Goal: Task Accomplishment & Management: Complete application form

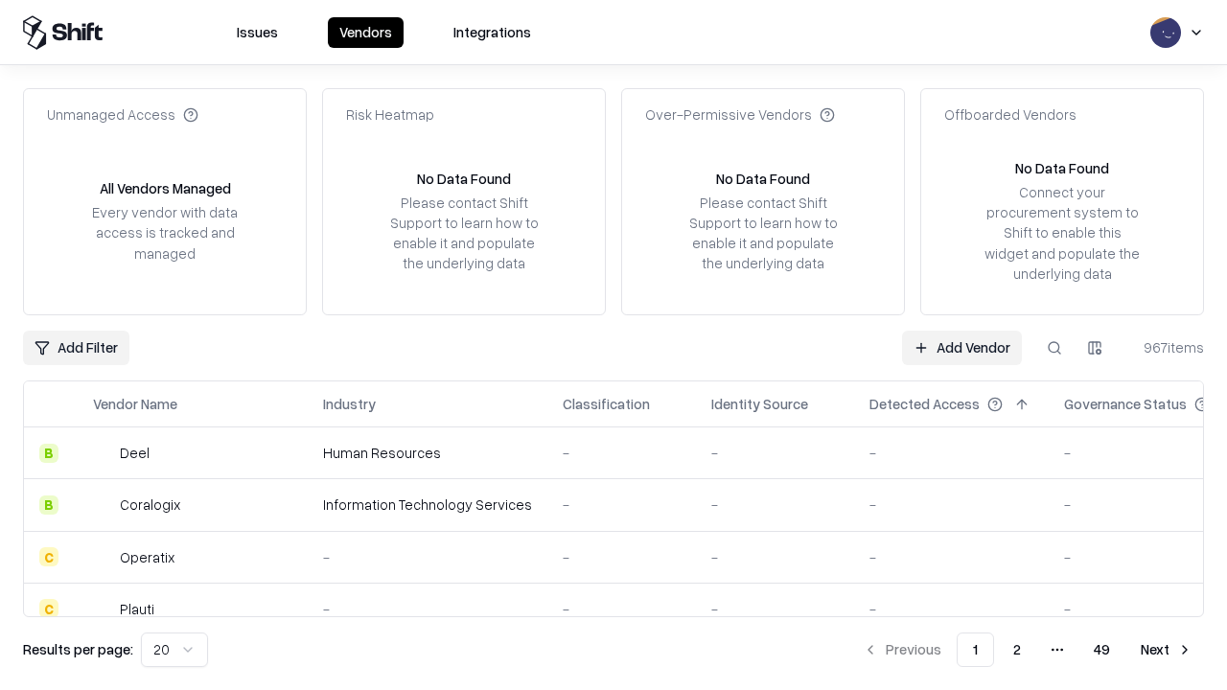
click at [962, 347] on link "Add Vendor" at bounding box center [962, 348] width 120 height 35
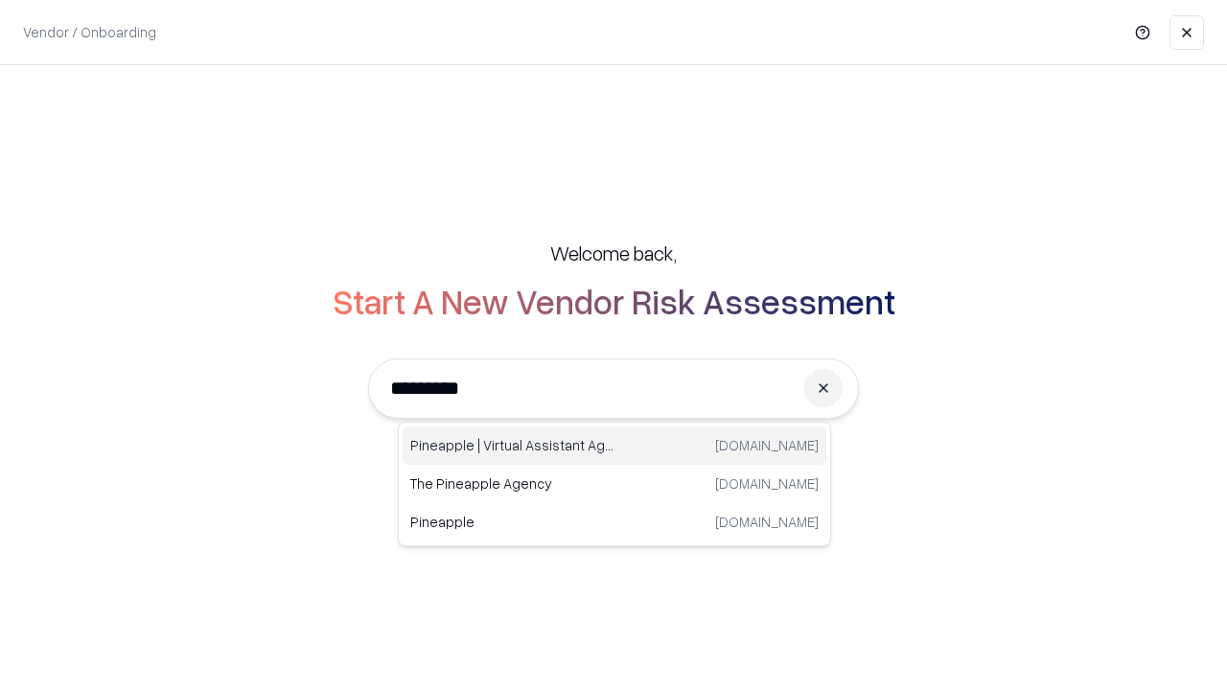
click at [615, 446] on div "Pineapple | Virtual Assistant Agency trypineapple.com" at bounding box center [615, 446] width 424 height 38
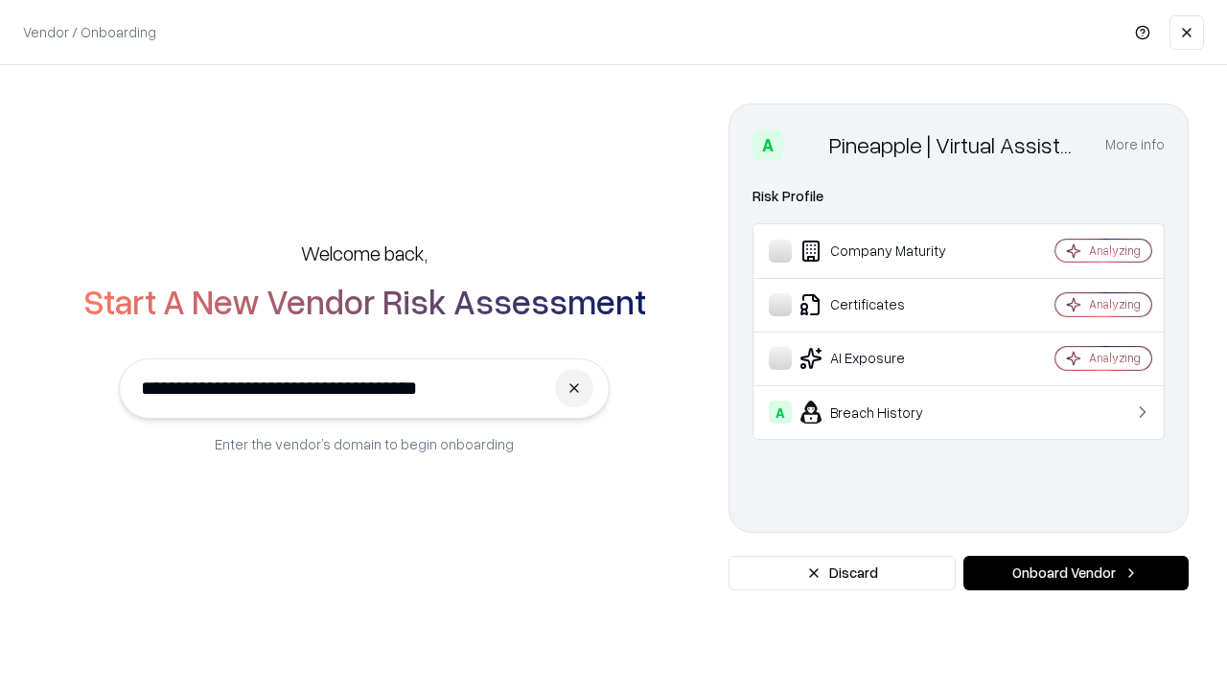
type input "**********"
click at [1076, 573] on button "Onboard Vendor" at bounding box center [1076, 573] width 225 height 35
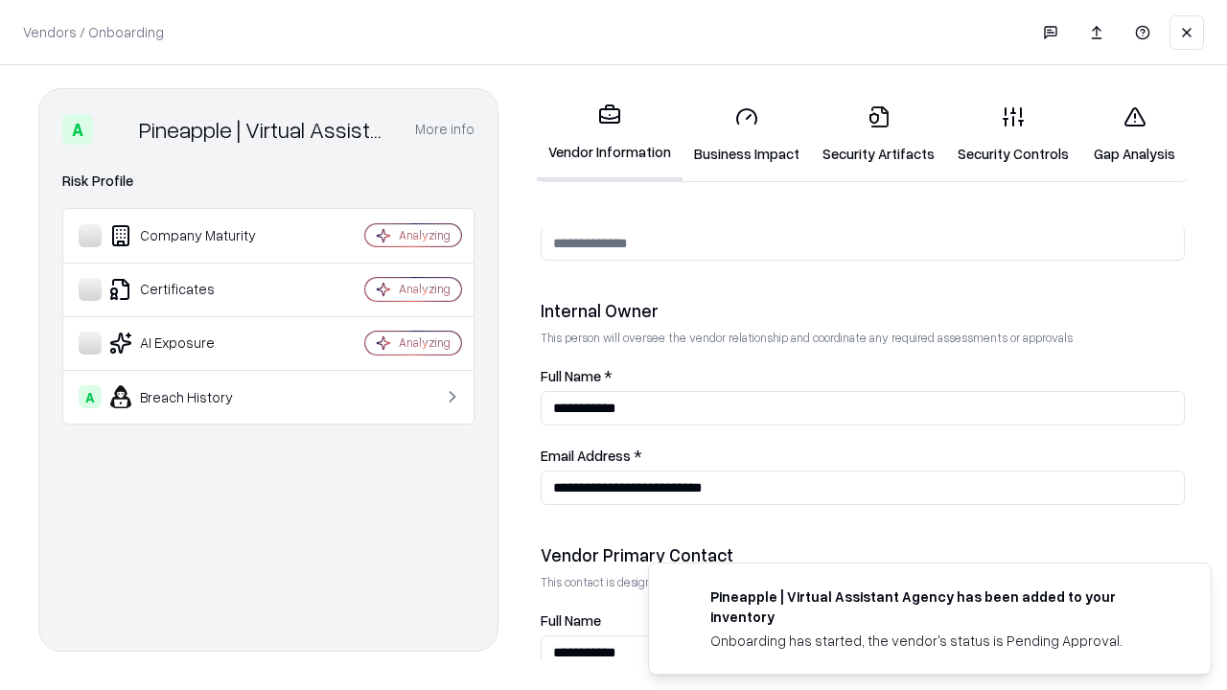
scroll to position [994, 0]
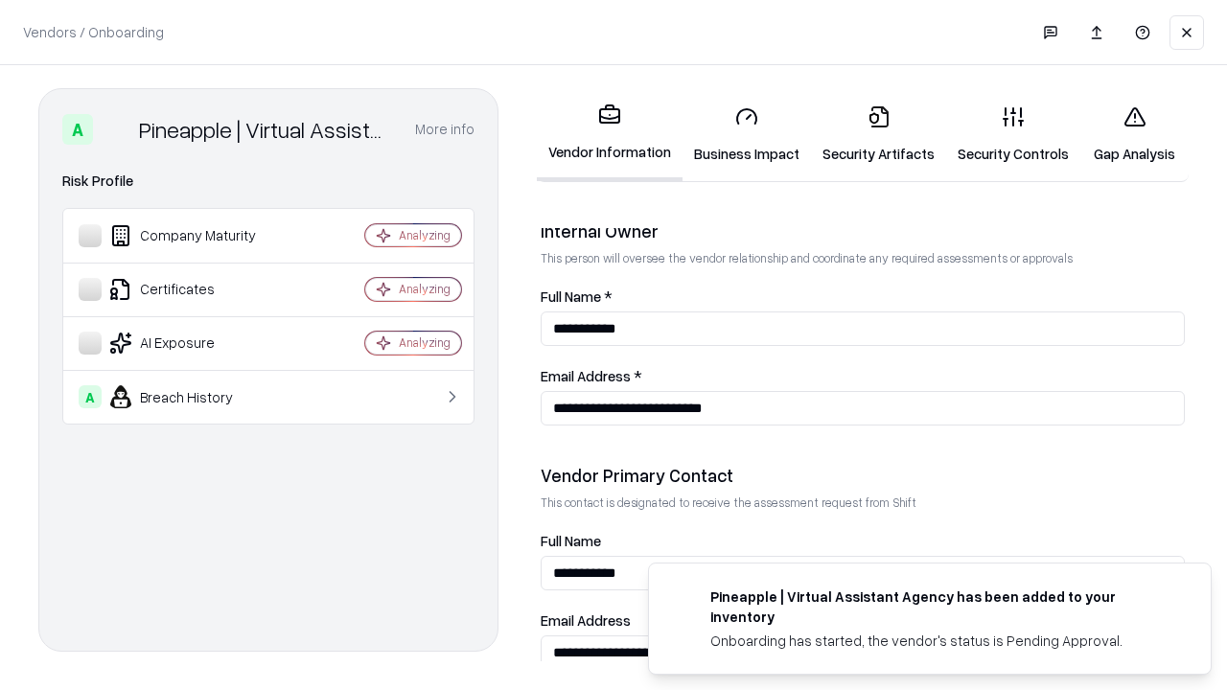
click at [747, 134] on link "Business Impact" at bounding box center [747, 134] width 129 height 89
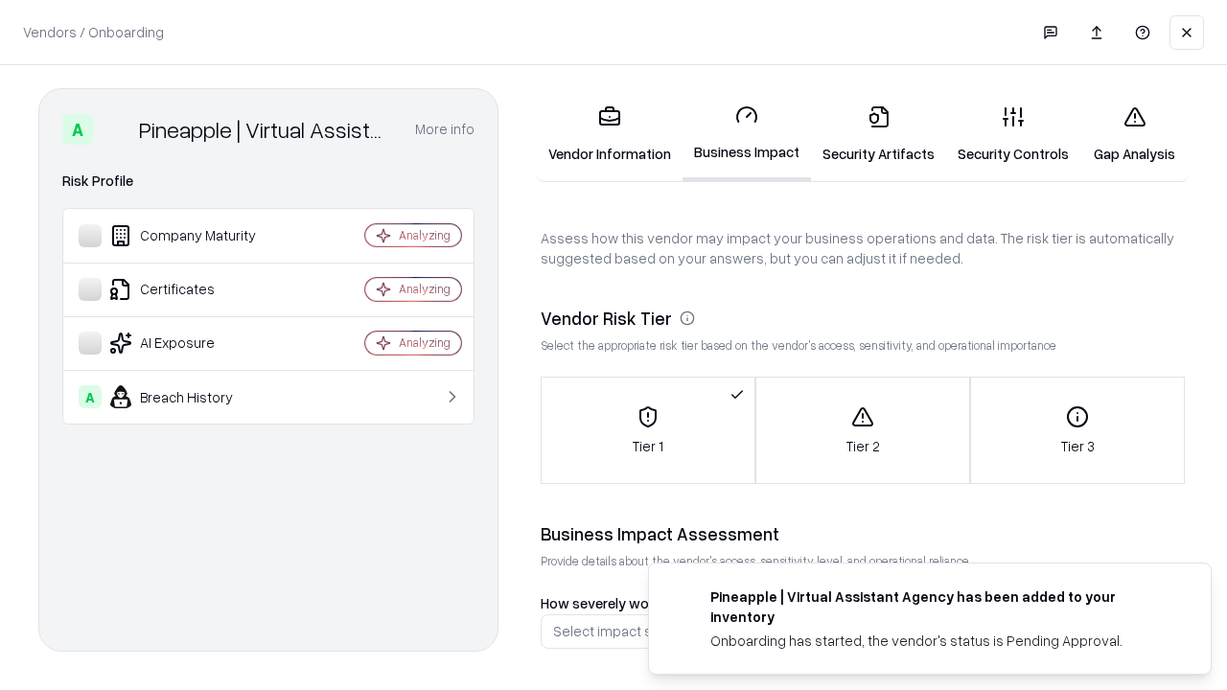
click at [878, 134] on link "Security Artifacts" at bounding box center [878, 134] width 135 height 89
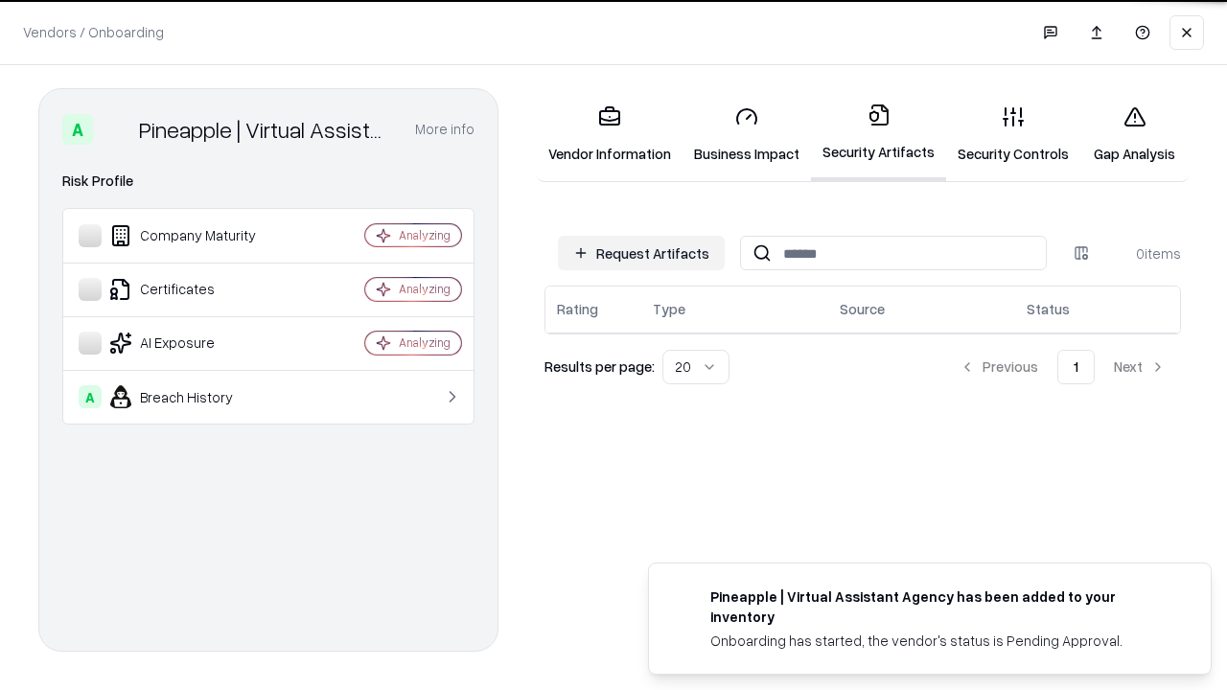
click at [642, 253] on button "Request Artifacts" at bounding box center [641, 253] width 167 height 35
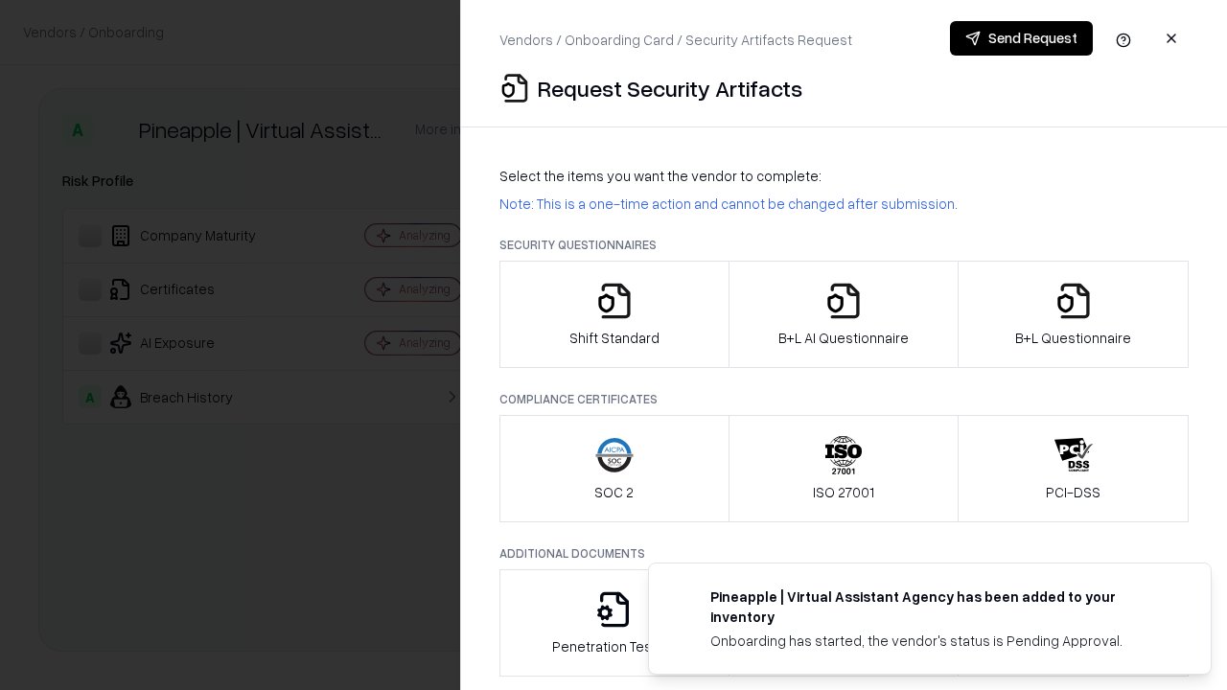
click at [614, 315] on icon "button" at bounding box center [615, 301] width 38 height 38
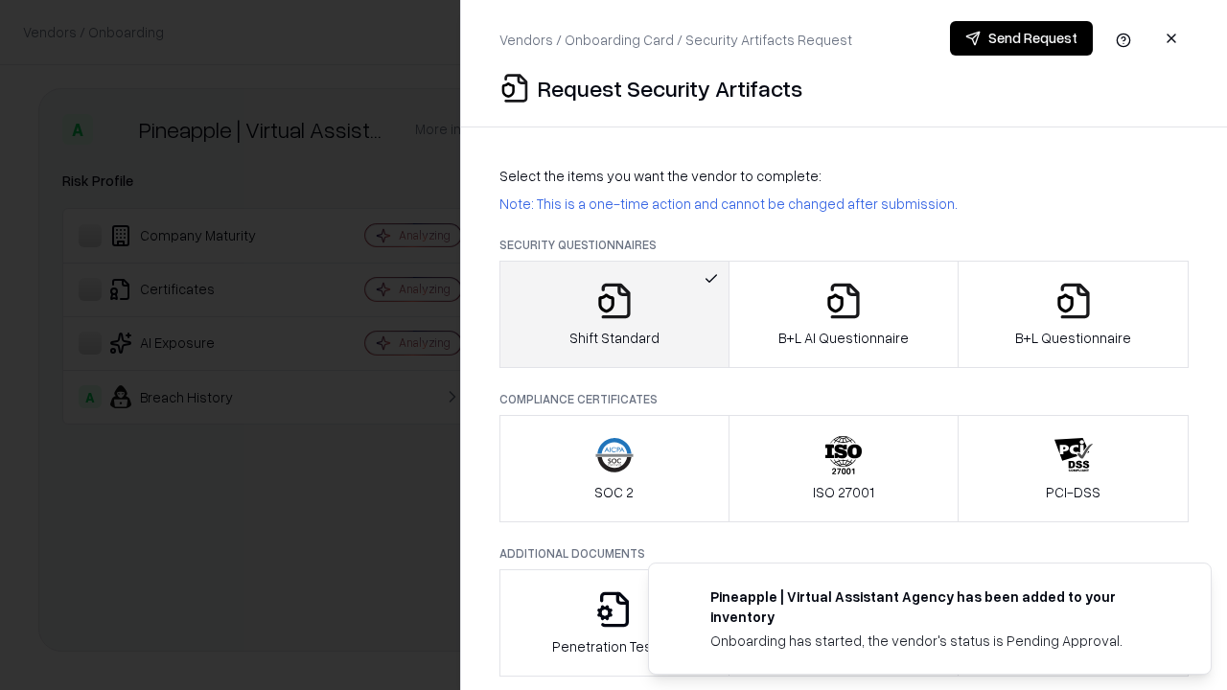
click at [1021, 38] on button "Send Request" at bounding box center [1021, 38] width 143 height 35
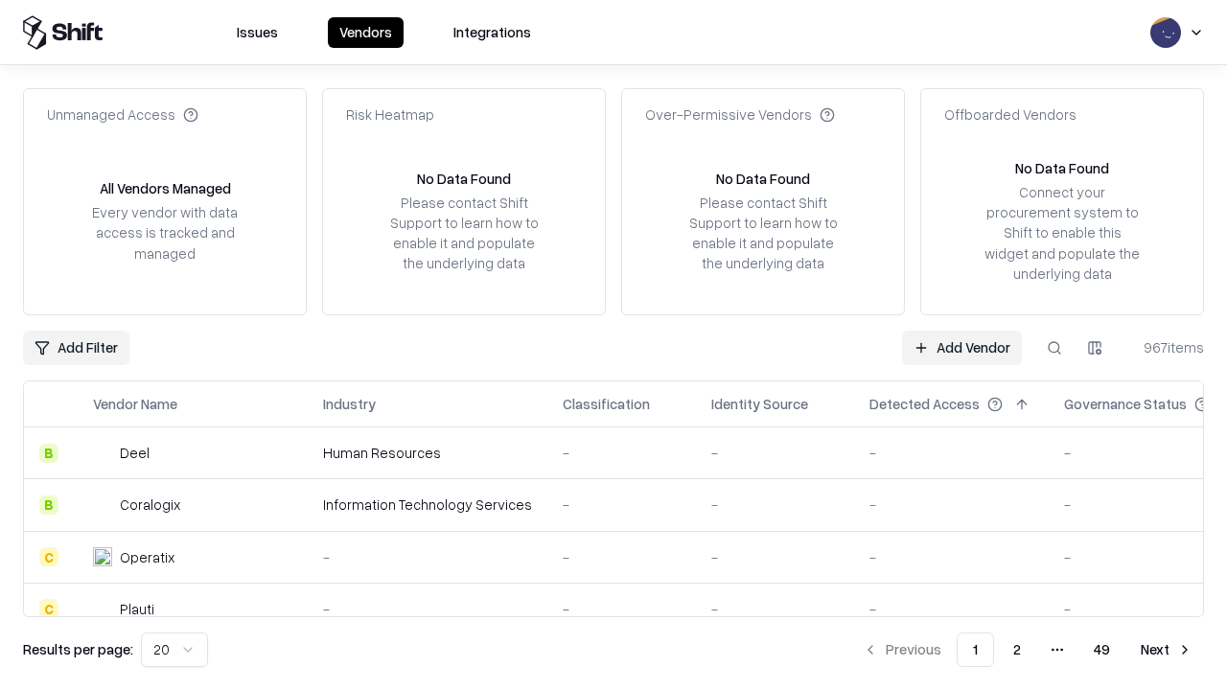
click at [1055, 347] on button at bounding box center [1055, 348] width 35 height 35
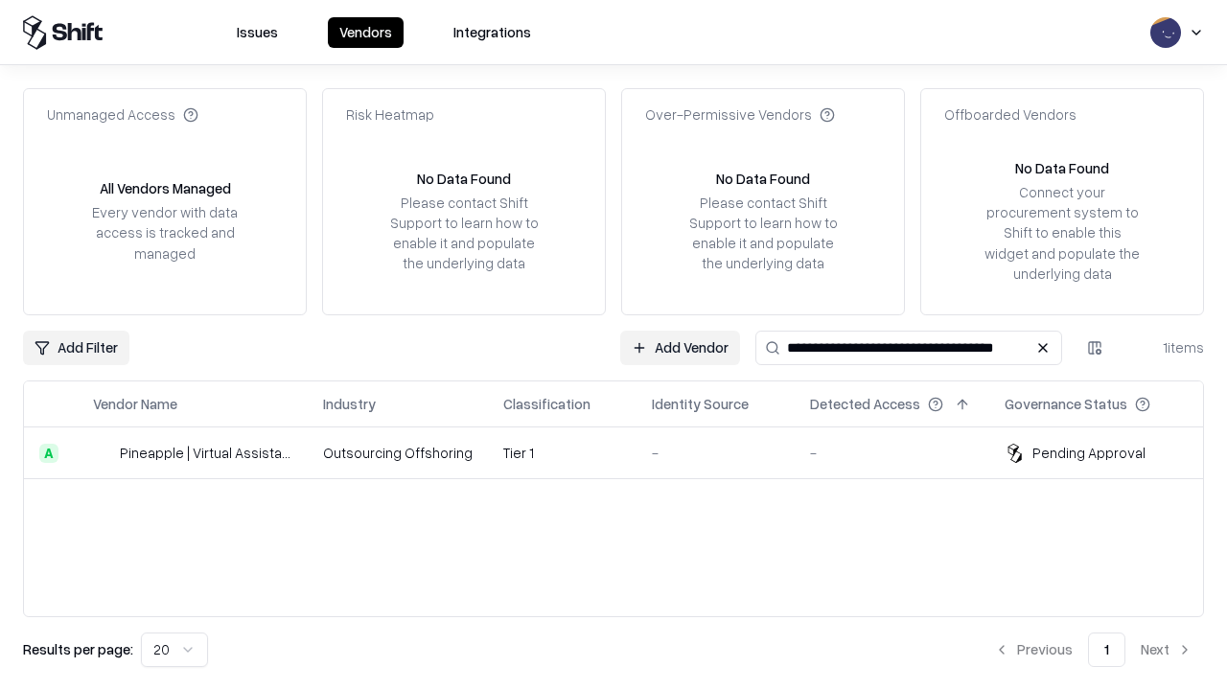
type input "**********"
click at [625, 453] on td "Tier 1" at bounding box center [562, 454] width 149 height 52
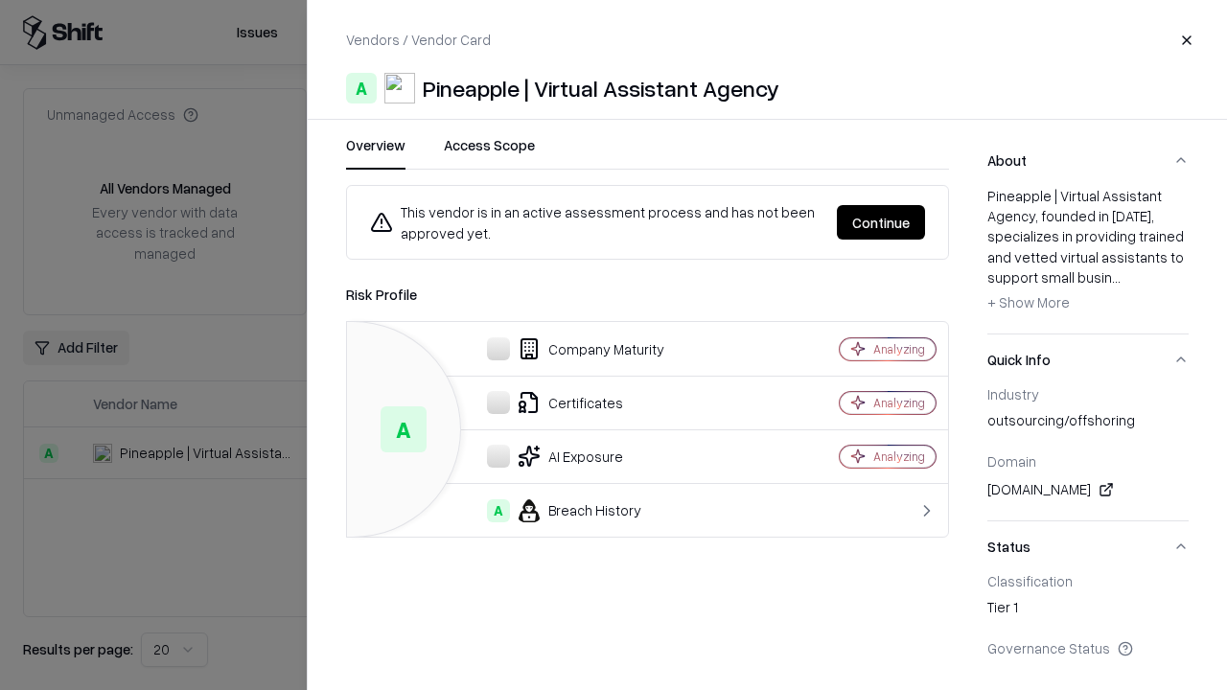
click at [881, 222] on button "Continue" at bounding box center [881, 222] width 88 height 35
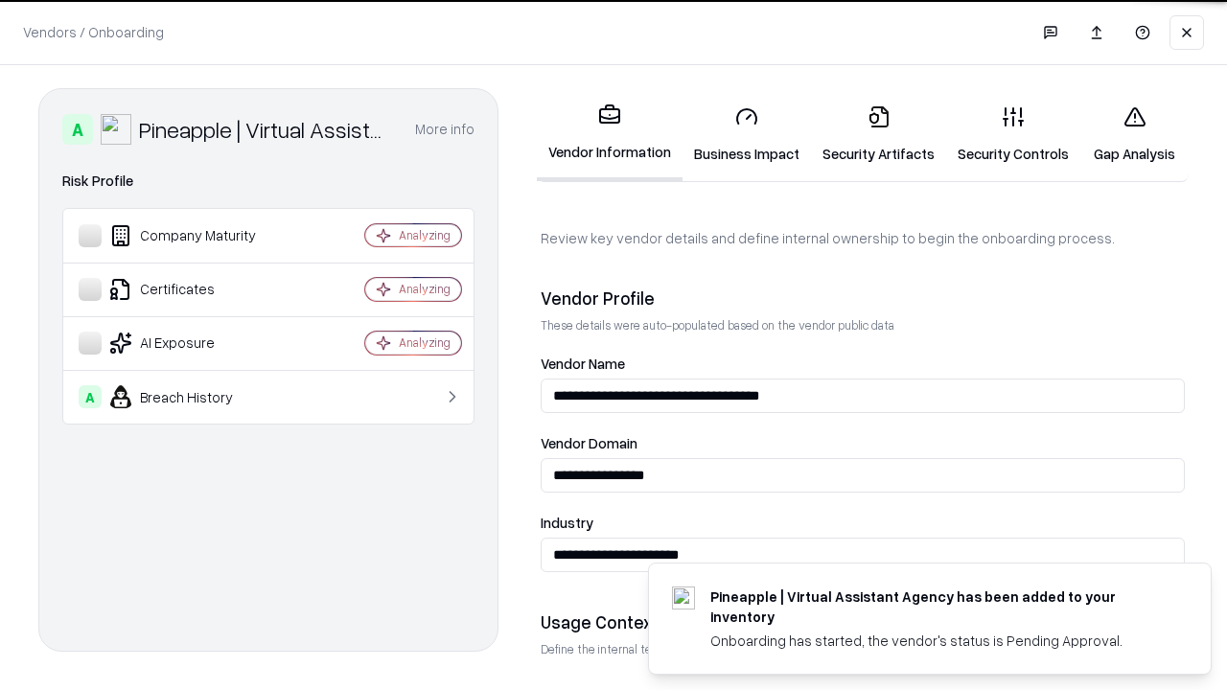
click at [878, 134] on link "Security Artifacts" at bounding box center [878, 134] width 135 height 89
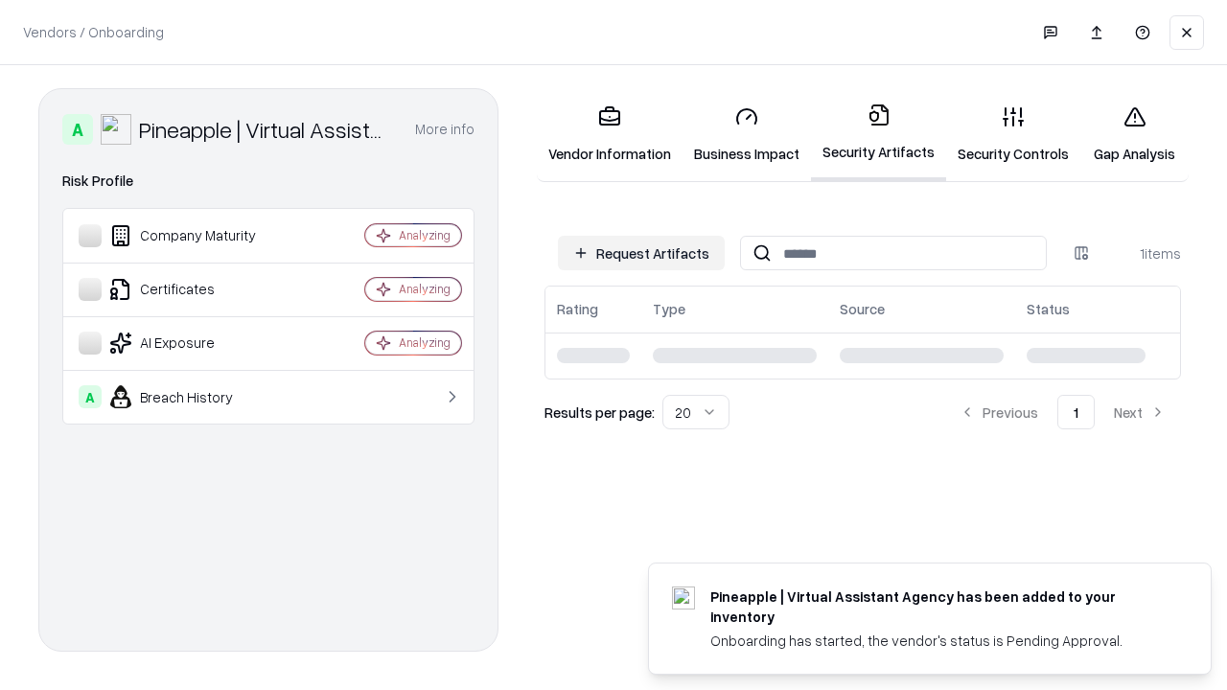
click at [1134, 134] on link "Gap Analysis" at bounding box center [1135, 134] width 108 height 89
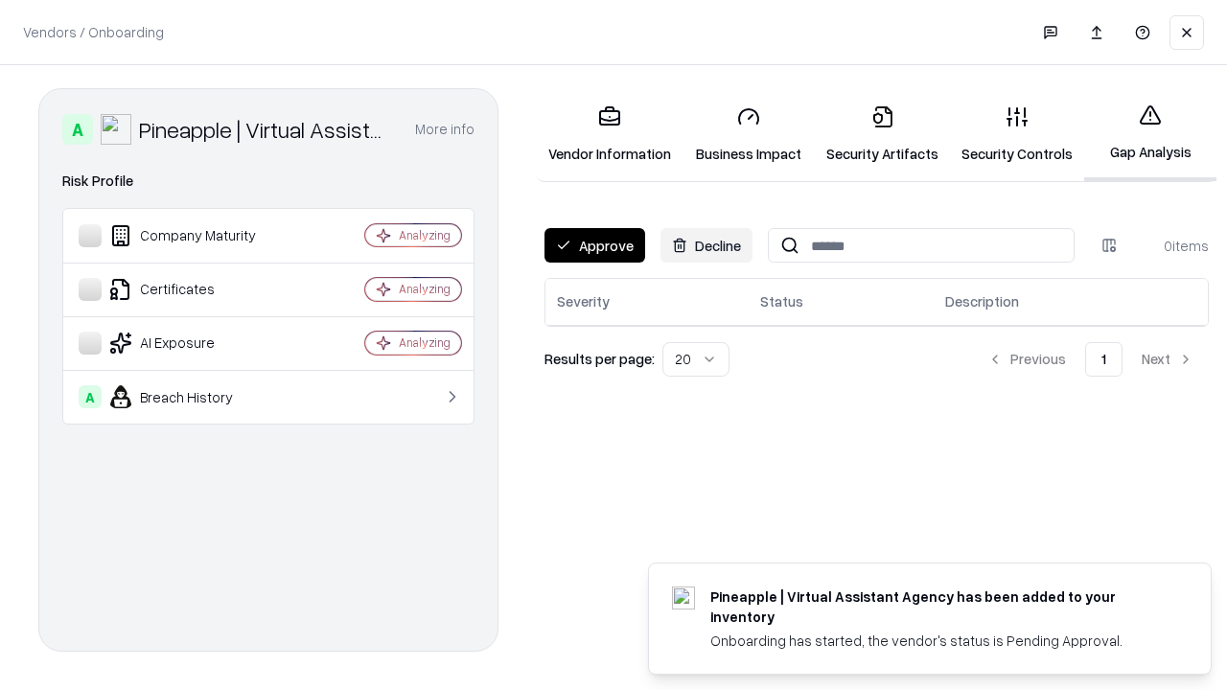
click at [595, 245] on button "Approve" at bounding box center [595, 245] width 101 height 35
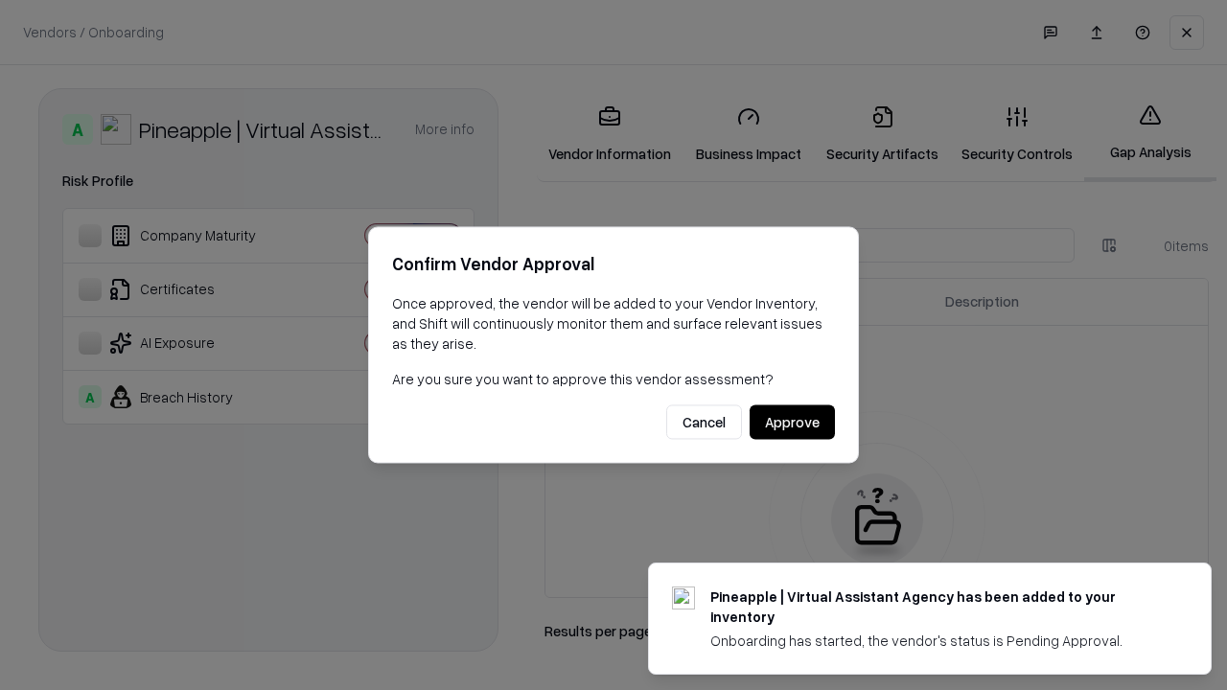
click at [792, 422] on button "Approve" at bounding box center [792, 423] width 85 height 35
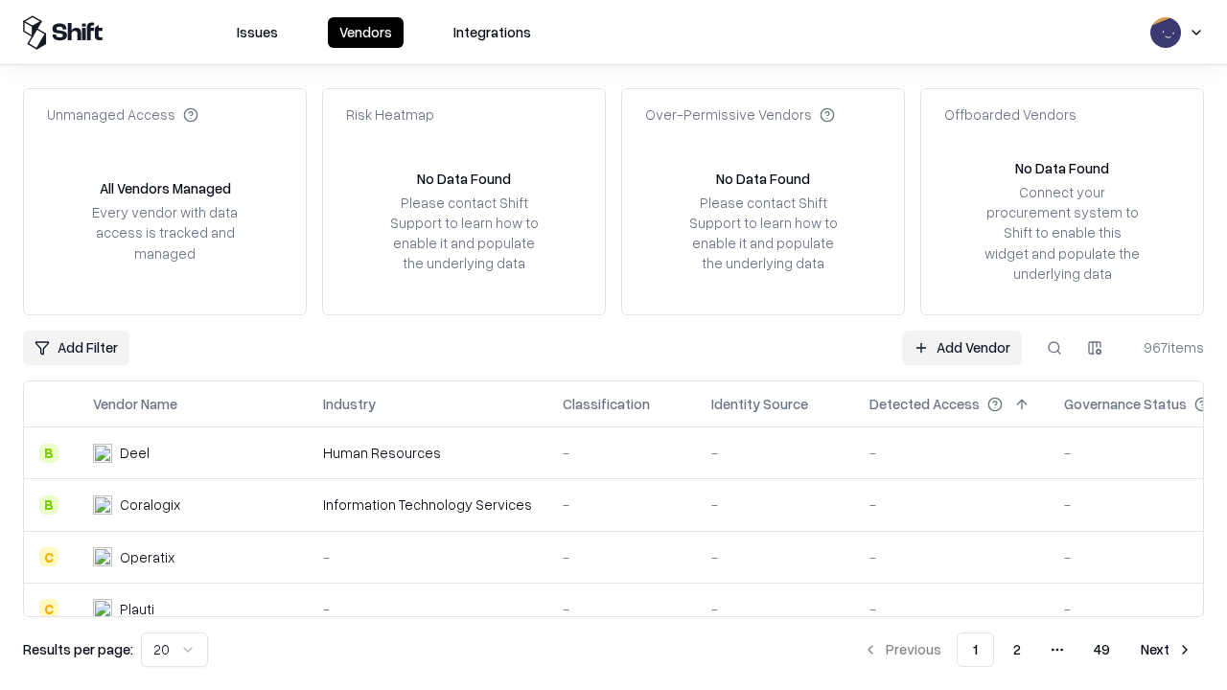
type input "**********"
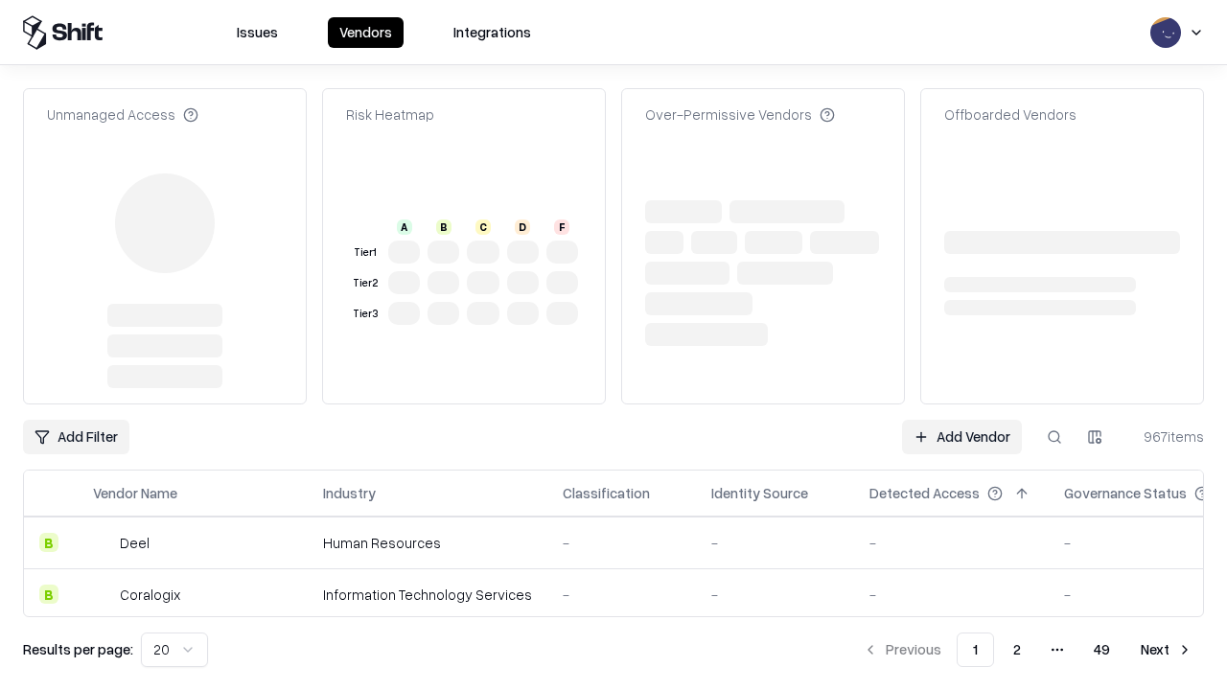
click at [962, 437] on link "Add Vendor" at bounding box center [962, 437] width 120 height 35
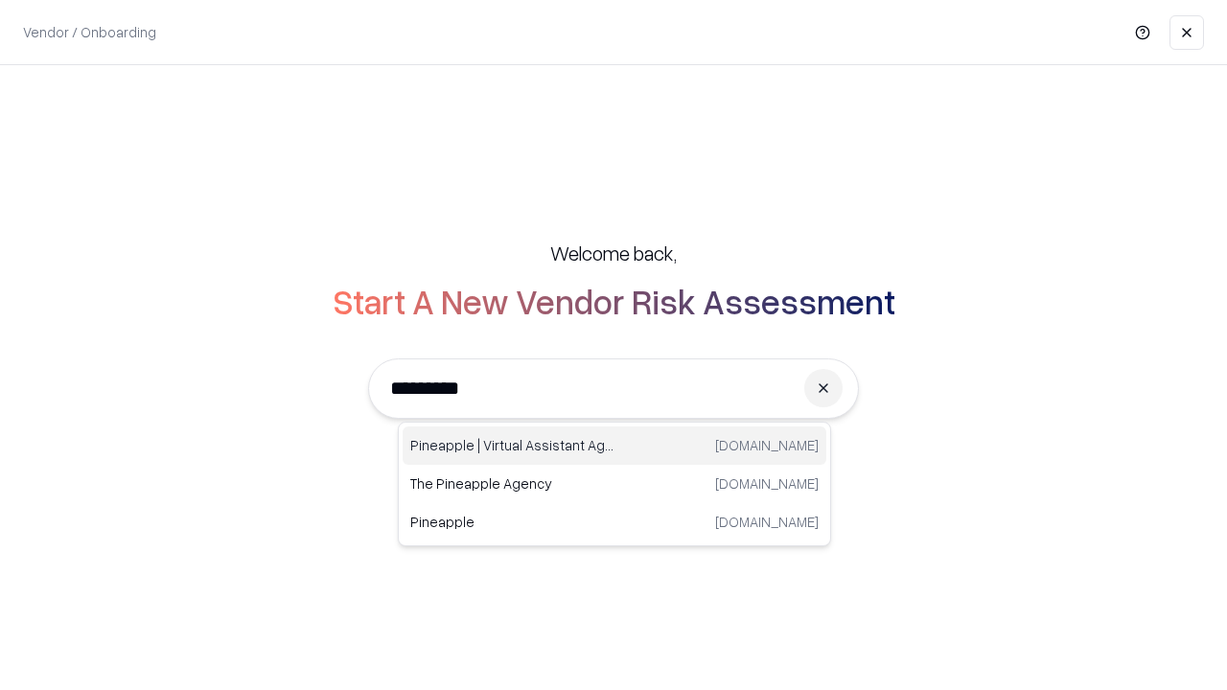
click at [615, 446] on div "Pineapple | Virtual Assistant Agency trypineapple.com" at bounding box center [615, 446] width 424 height 38
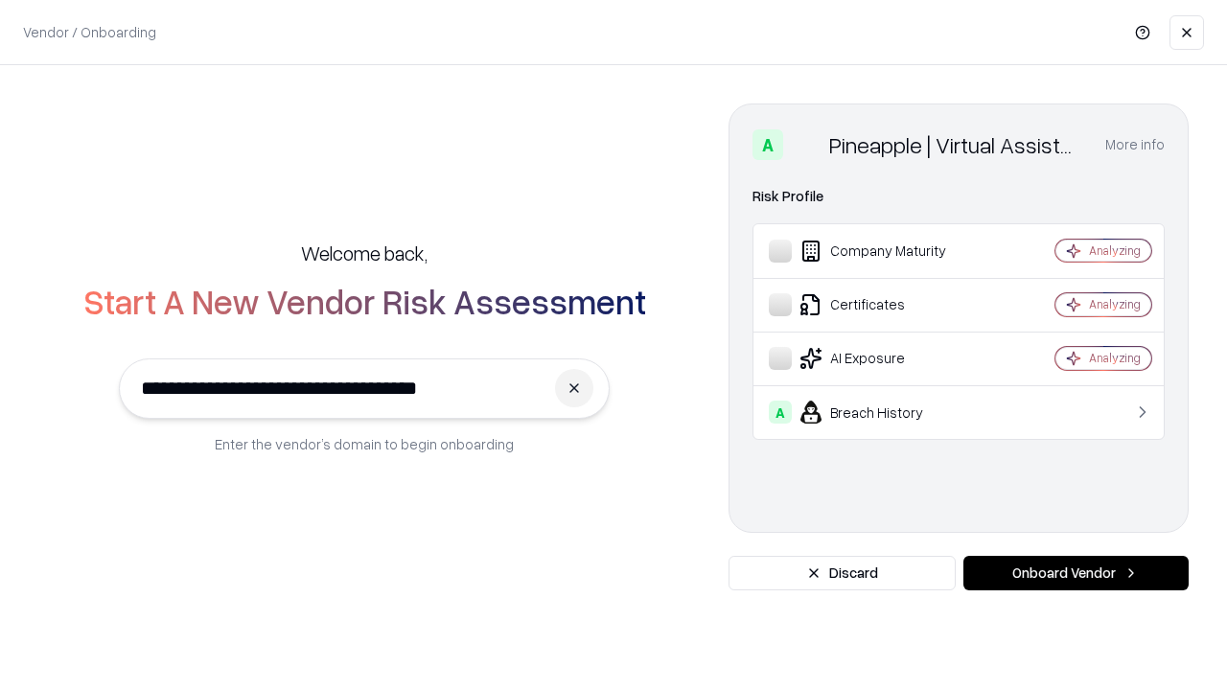
type input "**********"
click at [1076, 573] on button "Onboard Vendor" at bounding box center [1076, 573] width 225 height 35
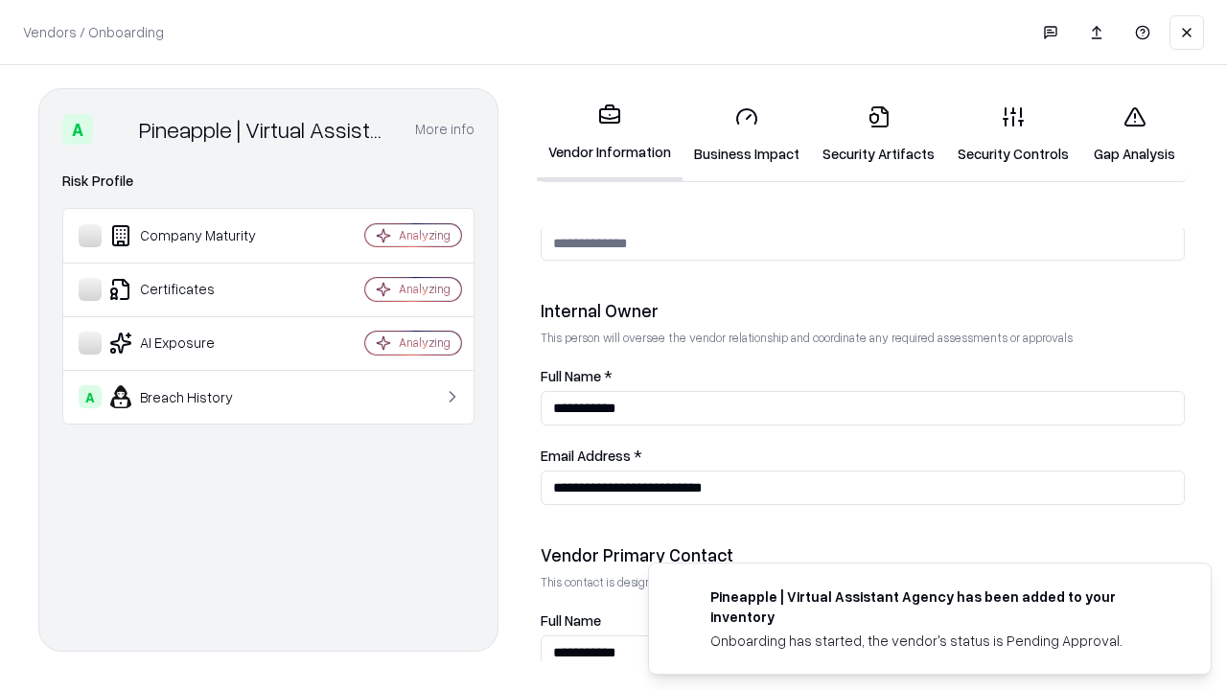
scroll to position [994, 0]
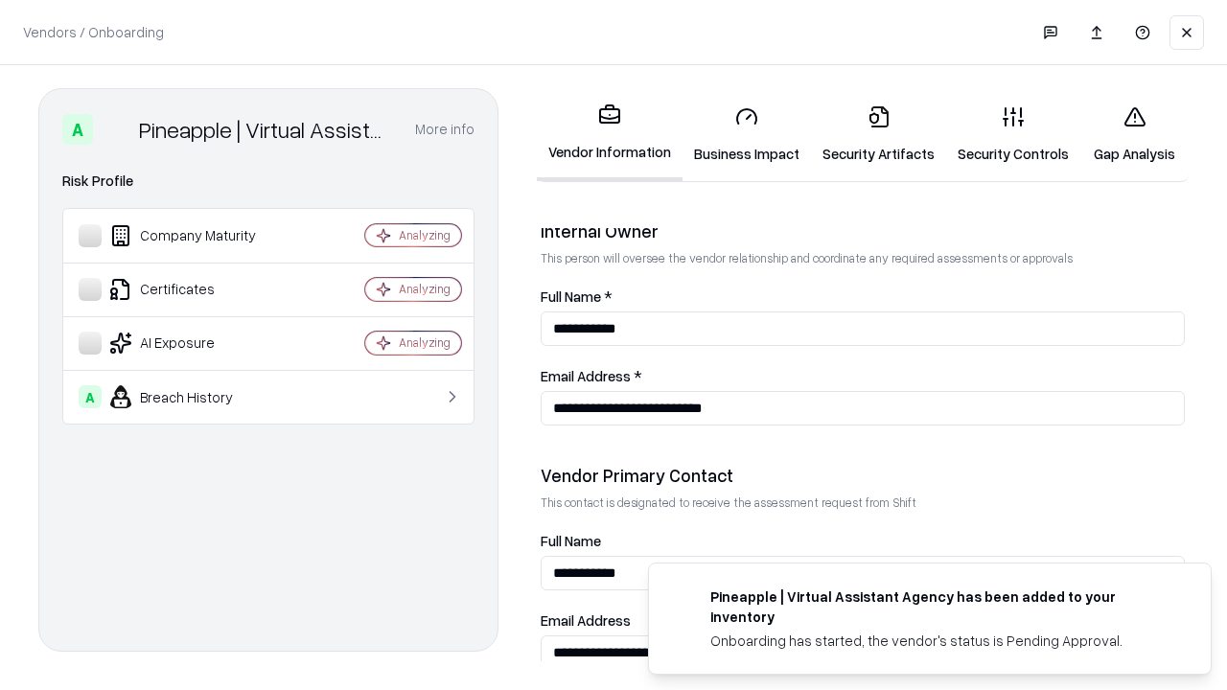
click at [1134, 134] on link "Gap Analysis" at bounding box center [1135, 134] width 108 height 89
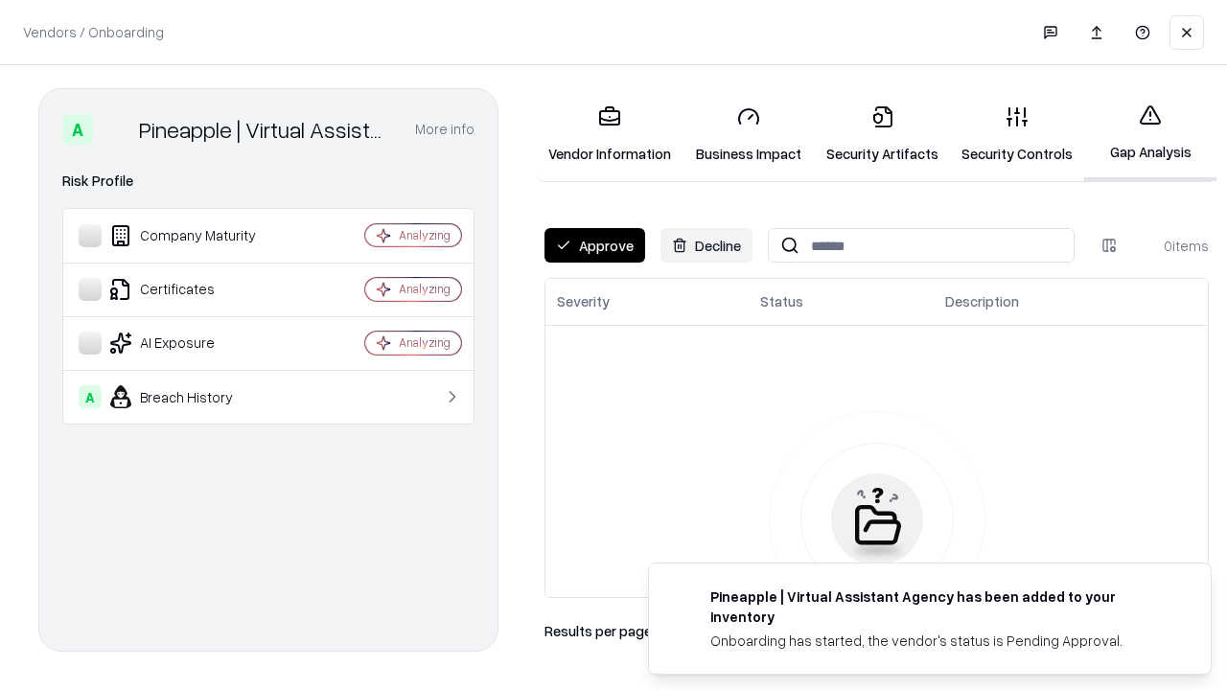
click at [595, 245] on button "Approve" at bounding box center [595, 245] width 101 height 35
